Goal: Transaction & Acquisition: Purchase product/service

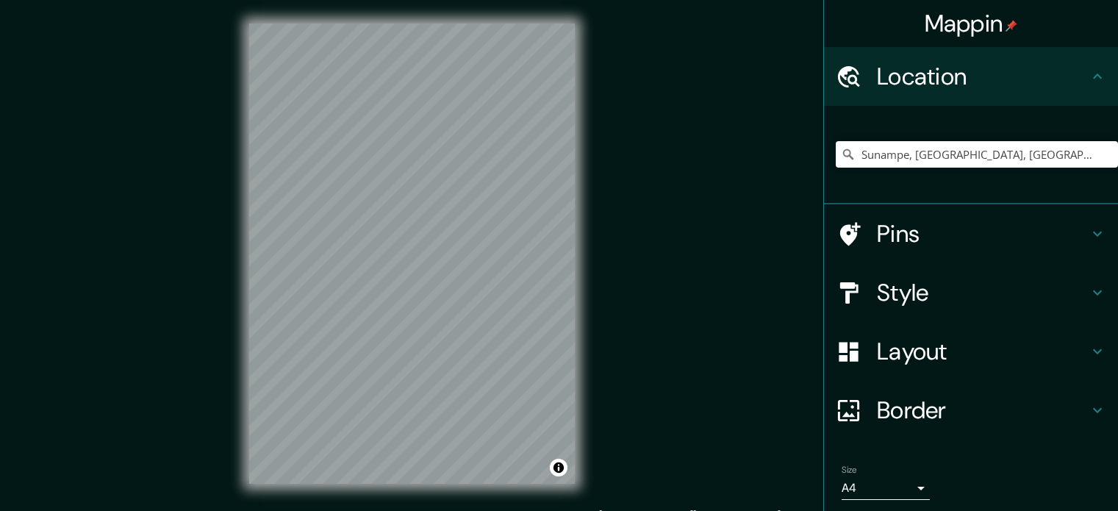
scroll to position [19, 0]
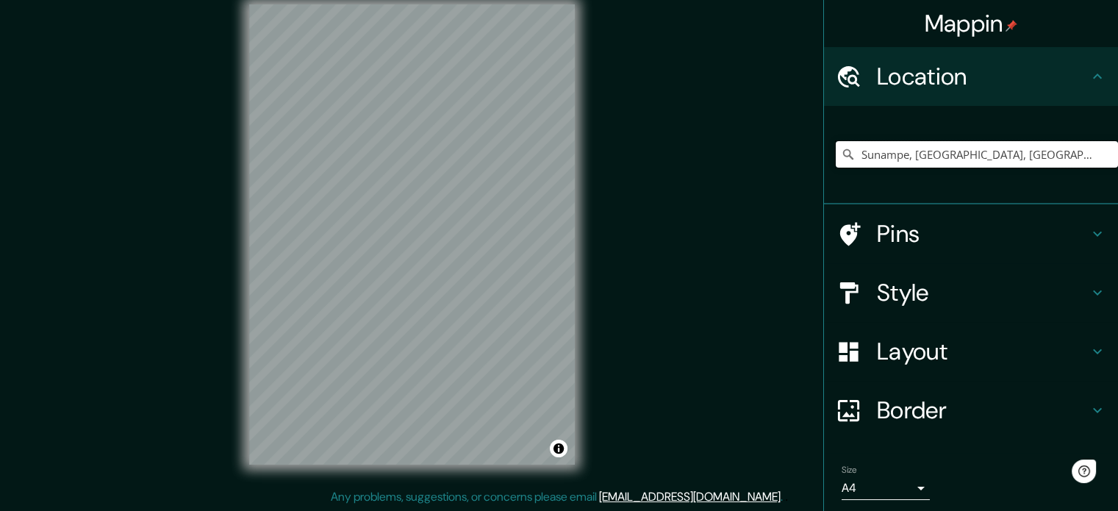
click at [920, 160] on input "Sunampe, [GEOGRAPHIC_DATA], [GEOGRAPHIC_DATA]" at bounding box center [977, 154] width 282 height 26
drag, startPoint x: 1067, startPoint y: 154, endPoint x: 701, endPoint y: 171, distance: 367.2
click at [701, 171] on div "Mappin Location [GEOGRAPHIC_DATA], [GEOGRAPHIC_DATA], [GEOGRAPHIC_DATA] Pins St…" at bounding box center [559, 246] width 1118 height 531
drag, startPoint x: 1030, startPoint y: 154, endPoint x: 869, endPoint y: 170, distance: 161.7
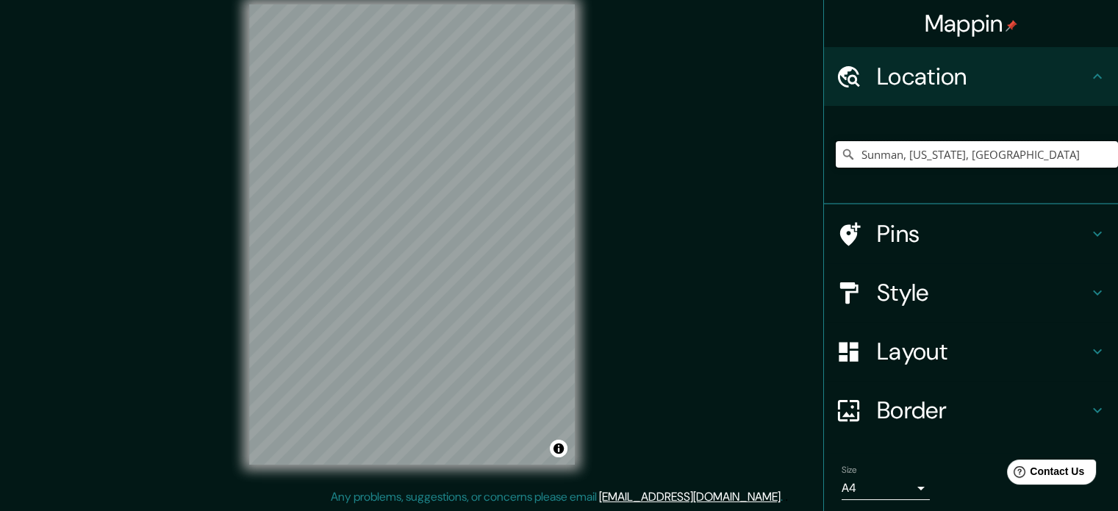
click at [869, 170] on div "Sunman, Indiana, Estados Unidos Sunman Indiana, Estados Unidos Chiavatti Drive …" at bounding box center [977, 155] width 282 height 74
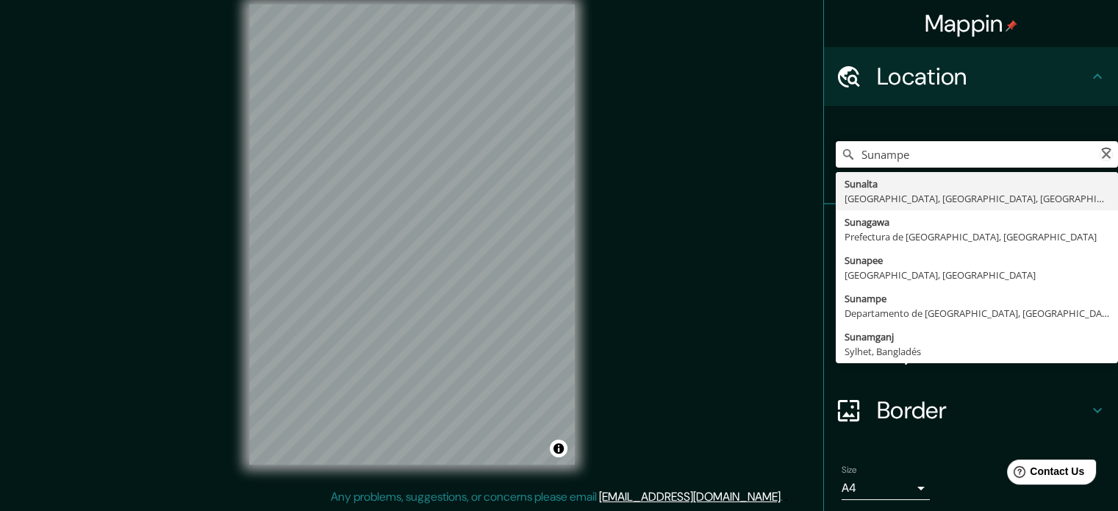
type input "Sunampe, Departamento de Ica, Perú"
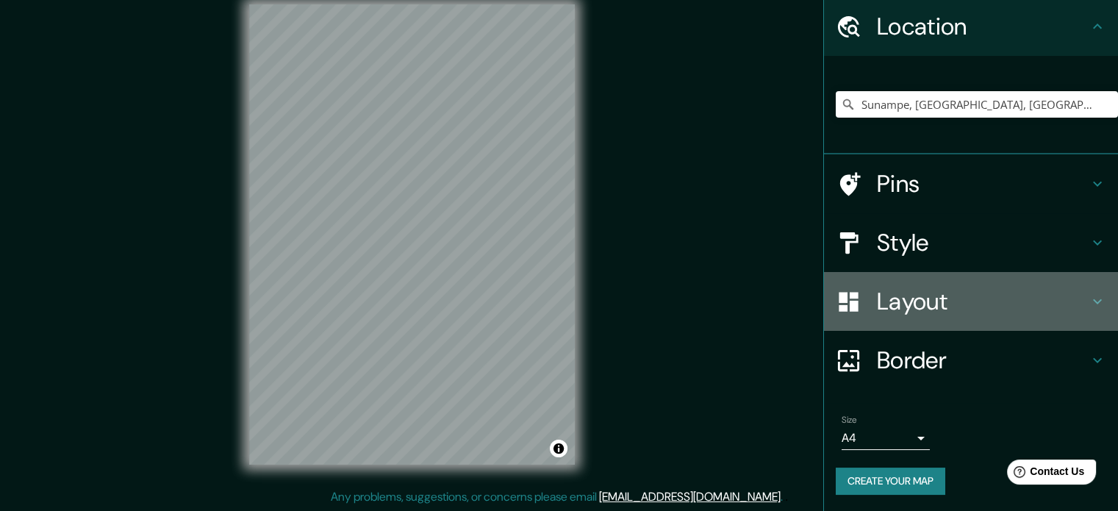
click at [945, 304] on h4 "Layout" at bounding box center [983, 301] width 212 height 29
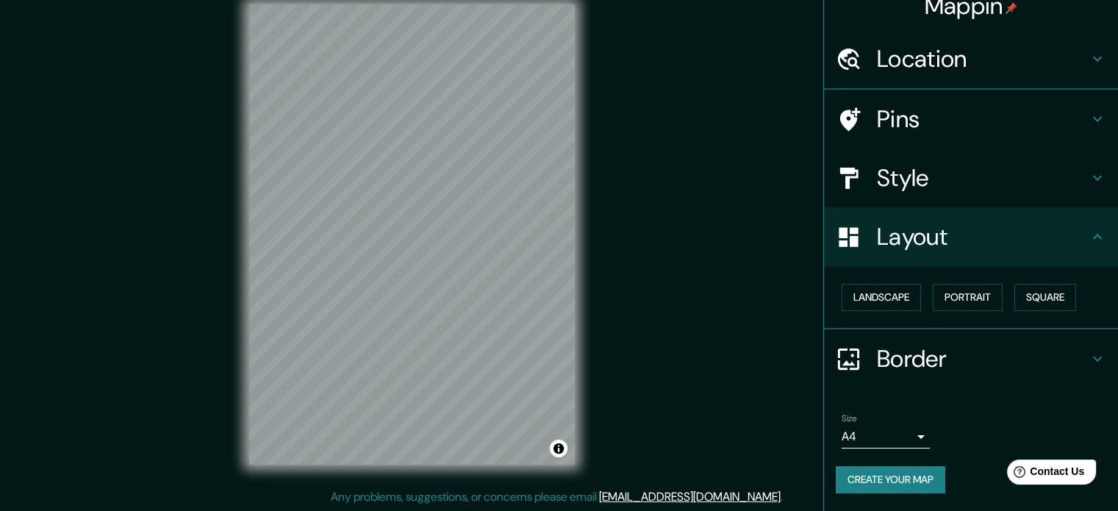
scroll to position [16, 0]
click at [1053, 299] on button "Square" at bounding box center [1045, 298] width 62 height 27
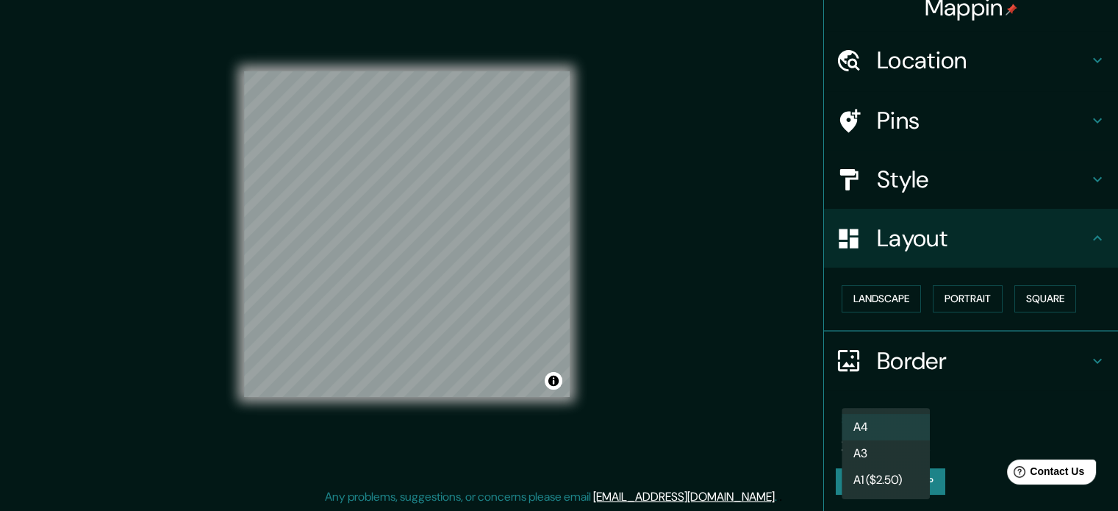
click at [881, 440] on body "Mappin Location Sunampe, Departamento de Ica, Perú Sunampe Departamento de Ica,…" at bounding box center [559, 236] width 1118 height 511
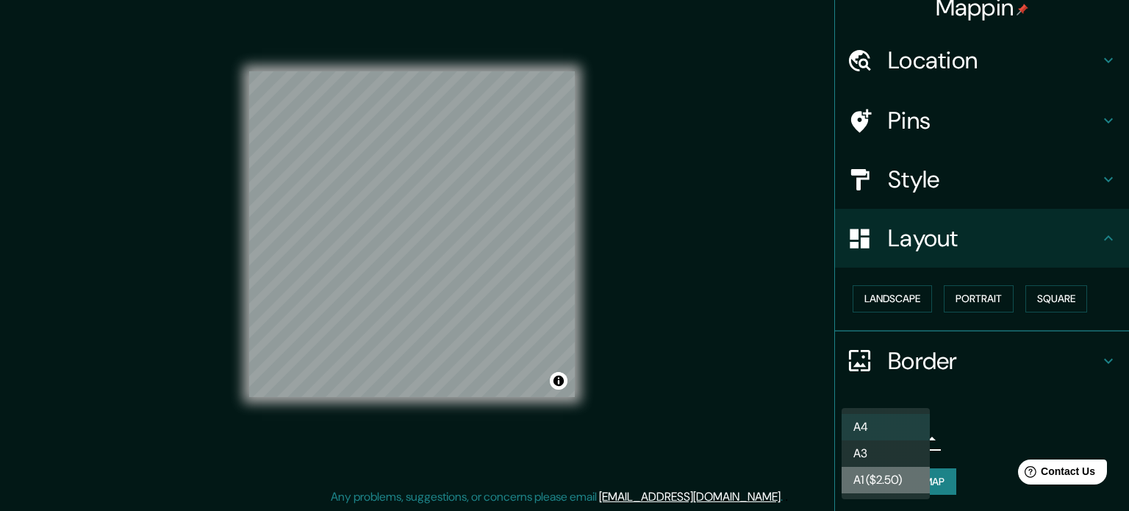
click at [887, 467] on li "A1 ($2.50)" at bounding box center [886, 480] width 88 height 26
click at [878, 447] on body "Mappin Location Sunampe, Departamento de Ica, Perú Sunampe Departamento de Ica,…" at bounding box center [564, 236] width 1129 height 511
click at [870, 449] on li "A3" at bounding box center [886, 453] width 88 height 26
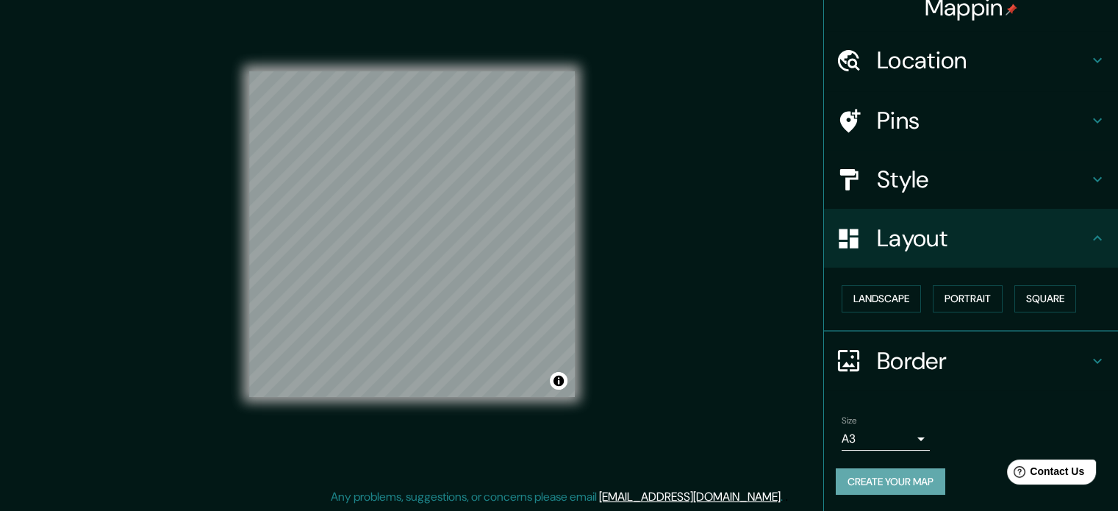
click at [920, 483] on button "Create your map" at bounding box center [891, 481] width 110 height 27
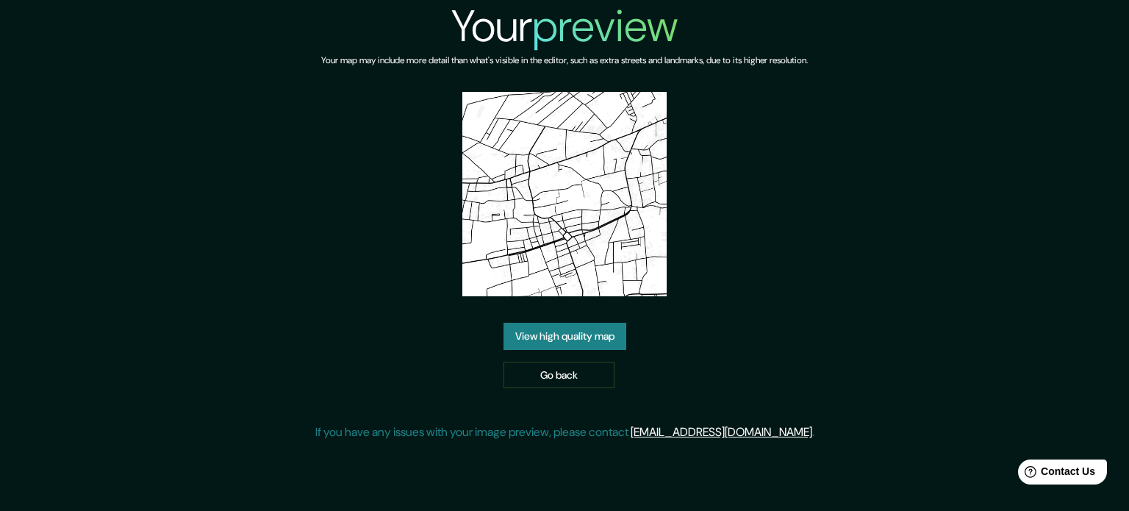
click at [569, 334] on link "View high quality map" at bounding box center [565, 336] width 123 height 27
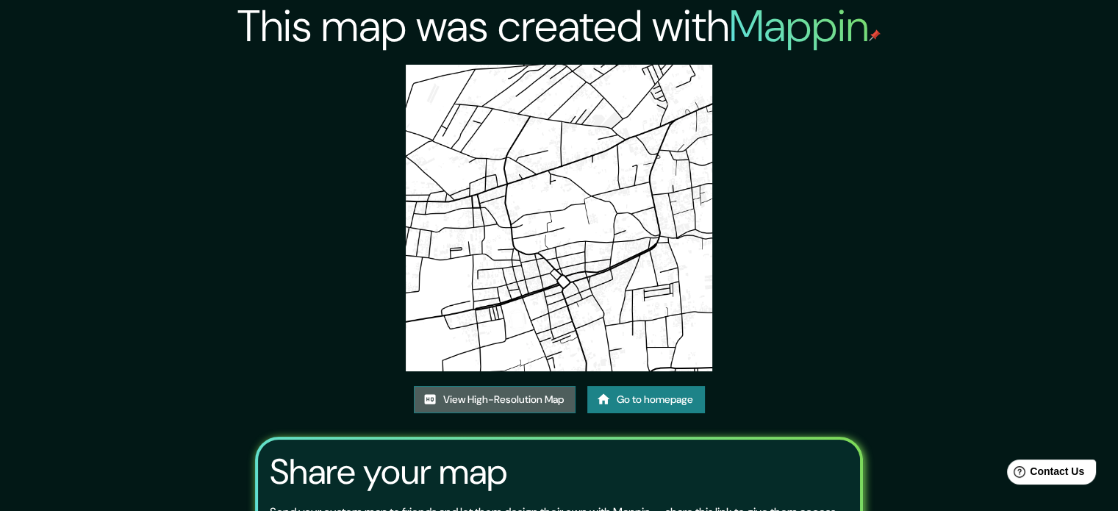
drag, startPoint x: 564, startPoint y: 229, endPoint x: 498, endPoint y: 390, distance: 174.5
click at [498, 390] on link "View High-Resolution Map" at bounding box center [495, 399] width 162 height 27
